Goal: Information Seeking & Learning: Learn about a topic

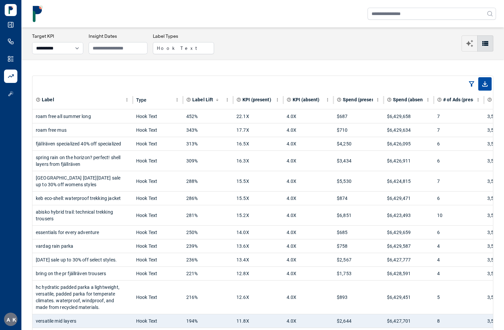
select select "**********"
click at [96, 112] on div "roam free all summer long" at bounding box center [83, 116] width 94 height 13
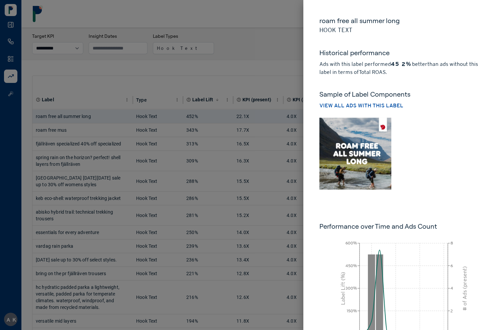
click at [259, 72] on div at bounding box center [252, 165] width 504 height 330
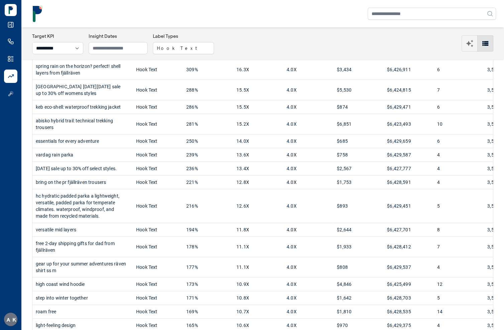
scroll to position [93, 0]
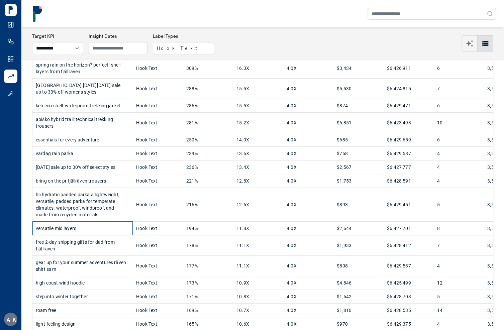
click at [124, 223] on div "versatile mid layers" at bounding box center [83, 228] width 94 height 13
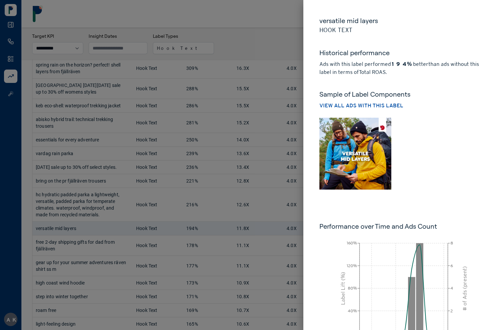
drag, startPoint x: 240, startPoint y: 47, endPoint x: 235, endPoint y: 48, distance: 5.3
click at [240, 47] on div at bounding box center [252, 165] width 504 height 330
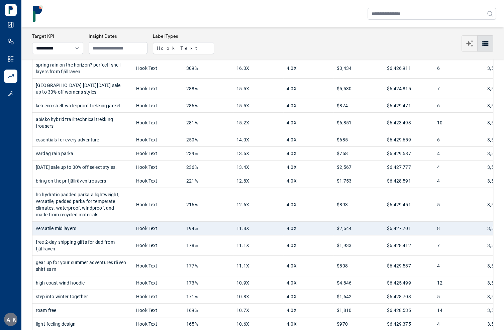
click at [11, 23] on icon at bounding box center [10, 24] width 7 height 7
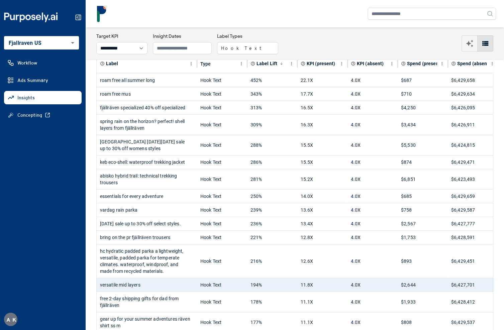
scroll to position [0, 0]
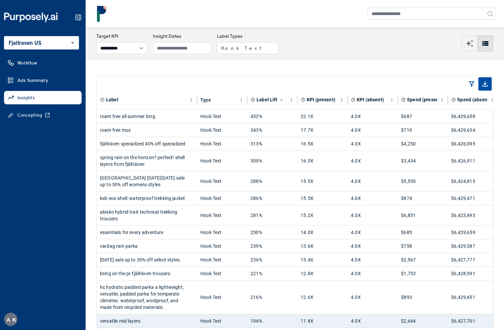
click at [292, 48] on div "**********" at bounding box center [294, 43] width 397 height 21
drag, startPoint x: 245, startPoint y: 24, endPoint x: 241, endPoint y: 24, distance: 3.7
click at [245, 24] on nav at bounding box center [295, 13] width 418 height 27
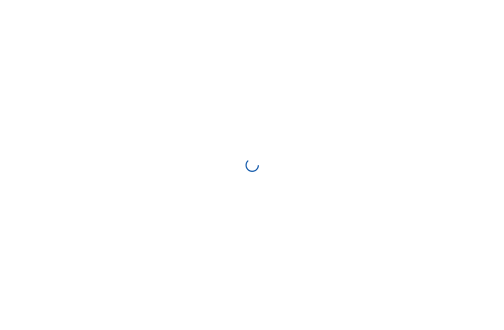
select select "**********"
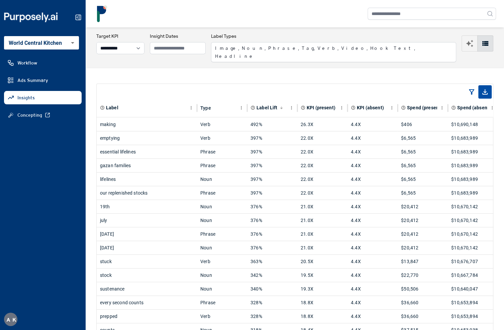
click at [58, 40] on body "**********" at bounding box center [252, 165] width 504 height 330
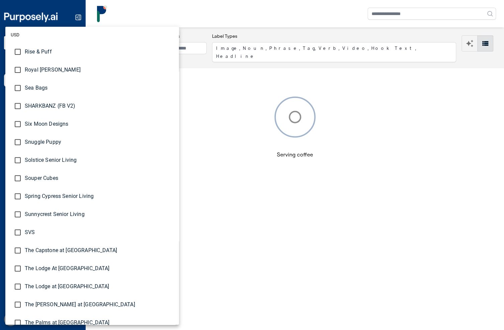
scroll to position [1899, 0]
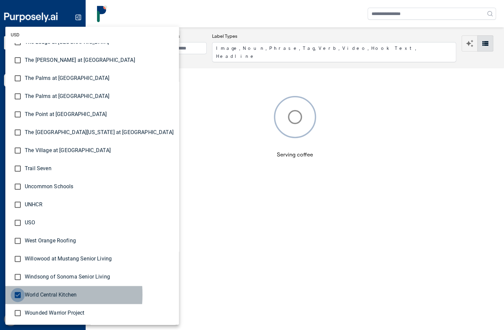
type input "**********"
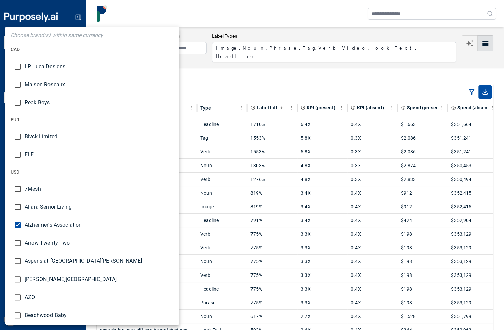
click at [206, 2] on div at bounding box center [252, 165] width 504 height 330
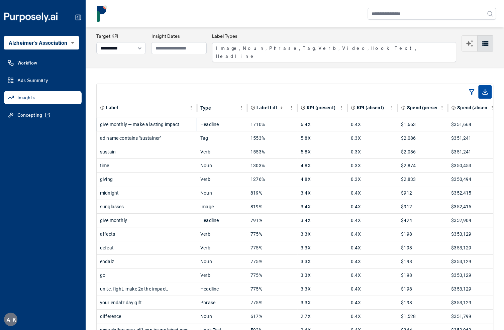
click at [179, 118] on div "give monthly — make a lasting impact" at bounding box center [147, 124] width 94 height 13
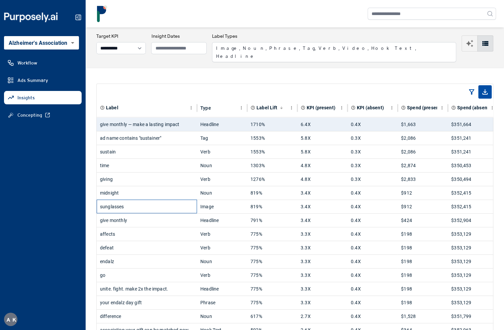
click at [177, 200] on div "sunglasses" at bounding box center [147, 206] width 94 height 13
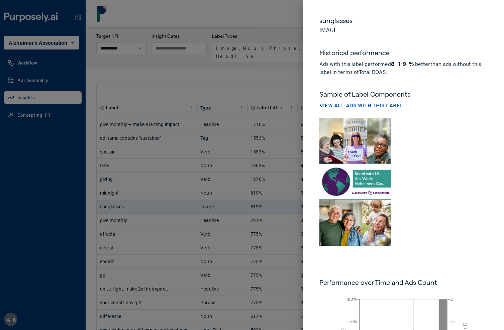
click at [177, 195] on div at bounding box center [252, 165] width 504 height 330
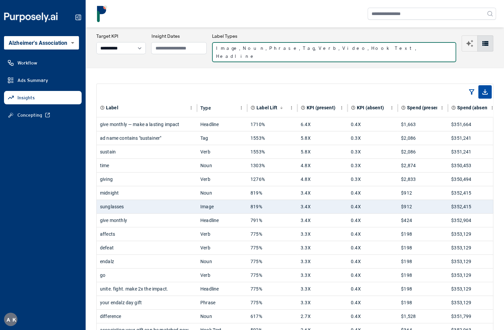
click at [268, 46] on button "Image, Noun, Phrase, Tag, Verb, Video, Hook Text, Headline" at bounding box center [334, 52] width 244 height 20
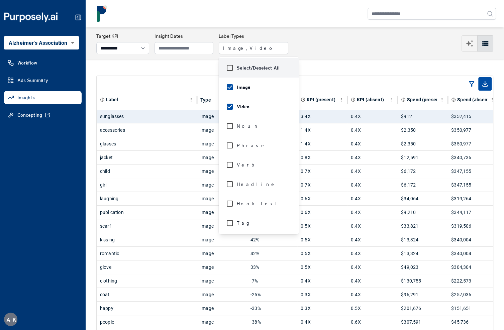
click at [210, 67] on div "Label Type Label Lift KPI (present) KPI (absent) Spend (present) Spend (absent)…" at bounding box center [295, 306] width 418 height 492
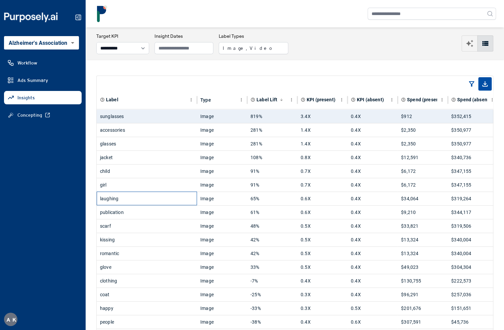
click at [169, 199] on div "laughing" at bounding box center [147, 198] width 94 height 13
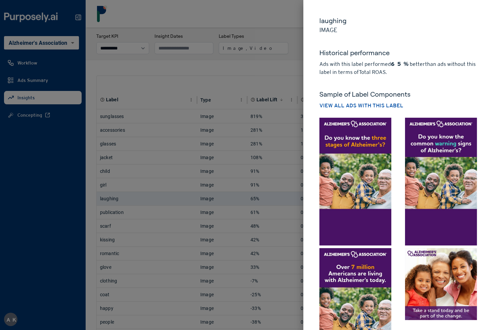
click at [252, 213] on div at bounding box center [252, 165] width 504 height 330
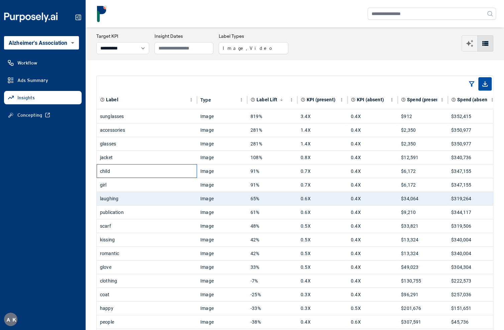
click at [168, 173] on div "child" at bounding box center [147, 171] width 94 height 13
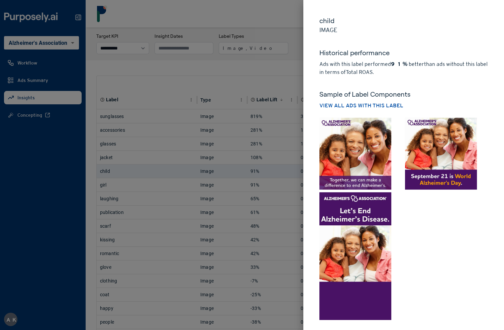
scroll to position [187, 0]
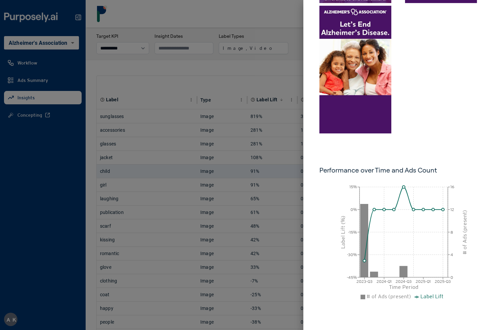
click at [470, 158] on div "child Image Historical performance Ads with this label performed 91% better tha…" at bounding box center [403, 71] width 201 height 517
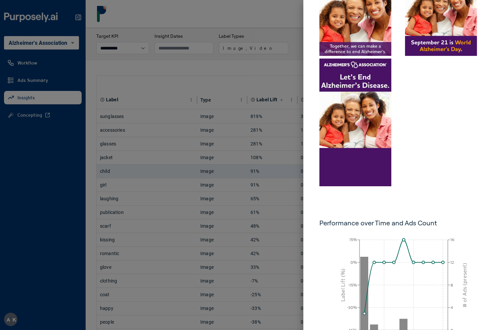
scroll to position [0, 0]
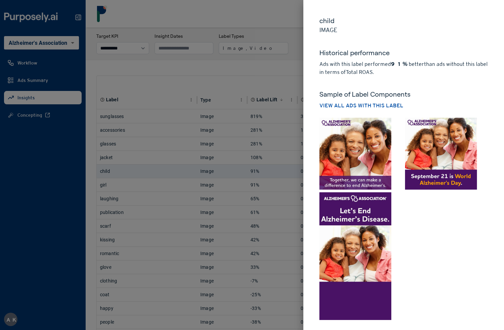
click at [277, 61] on div at bounding box center [252, 165] width 504 height 330
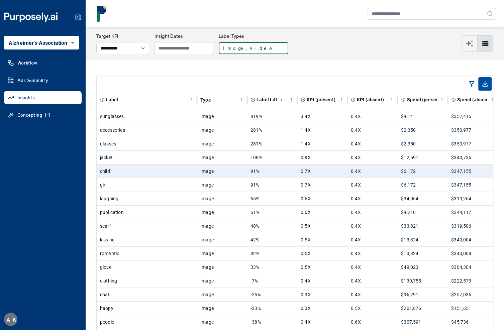
click at [250, 52] on button "Image, Video" at bounding box center [254, 48] width 70 height 12
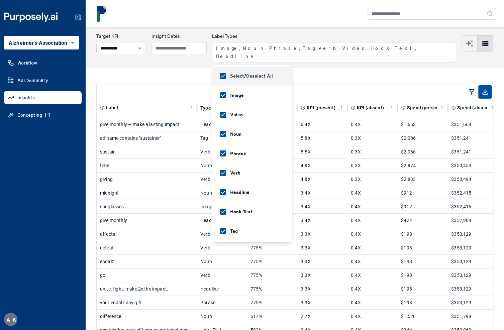
click at [265, 25] on nav at bounding box center [295, 13] width 418 height 27
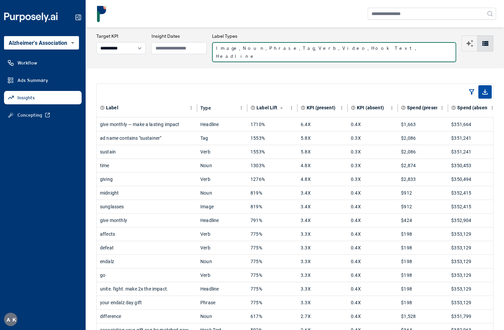
click at [259, 46] on button "Image, Noun, Phrase, Tag, Verb, Video, Hook Text, Headline" at bounding box center [334, 52] width 244 height 20
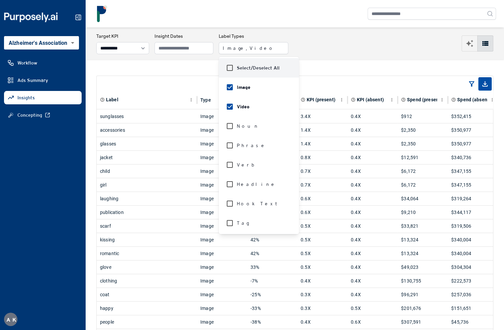
click at [202, 65] on div "Label Type Label Lift KPI (present) KPI (absent) Spend (present) Spend (absent)…" at bounding box center [295, 306] width 418 height 492
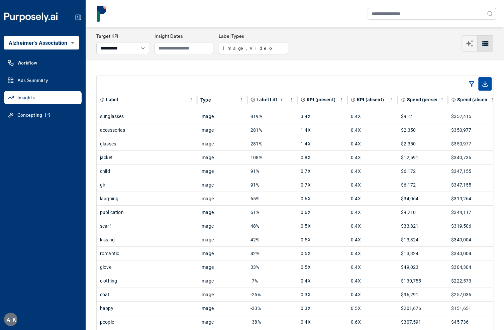
click at [202, 65] on div "Label Type Label Lift KPI (present) KPI (absent) Spend (present) Spend (absent)…" at bounding box center [295, 306] width 418 height 492
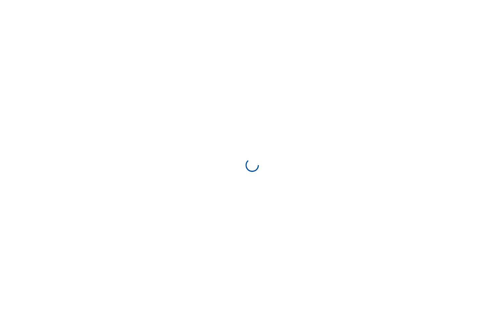
select select "*********"
select select "**********"
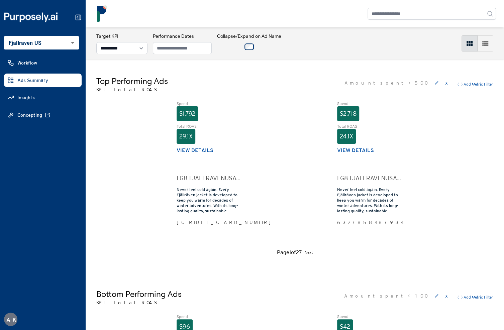
click at [294, 64] on div "Top Performing Ads KPI: Total ROAS Amount spent > 500 x (+) Add Metric Filter S…" at bounding box center [295, 166] width 418 height 213
